Goal: Information Seeking & Learning: Learn about a topic

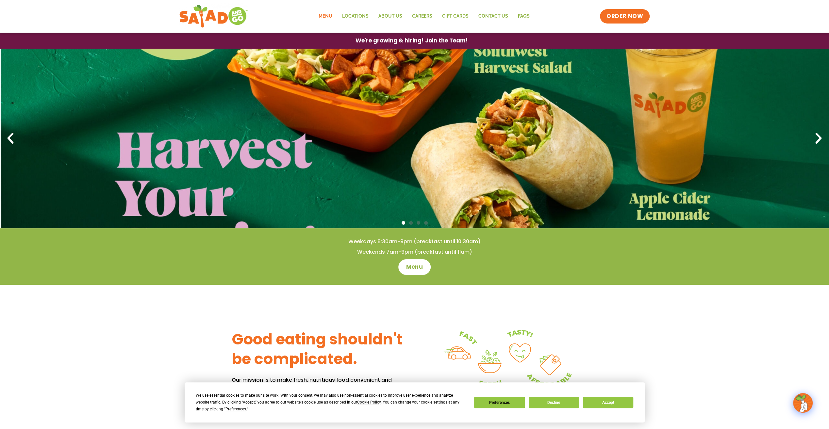
click at [332, 18] on link "Menu" at bounding box center [325, 16] width 24 height 15
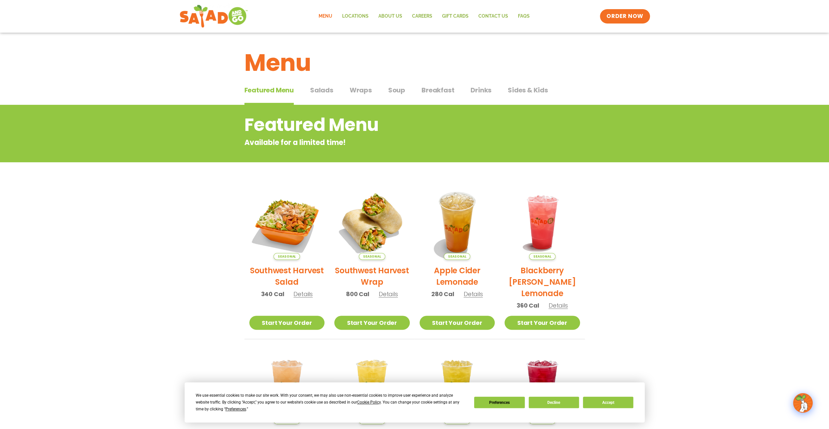
click at [324, 89] on span "Salads" at bounding box center [321, 90] width 23 height 10
